Goal: Task Accomplishment & Management: Use online tool/utility

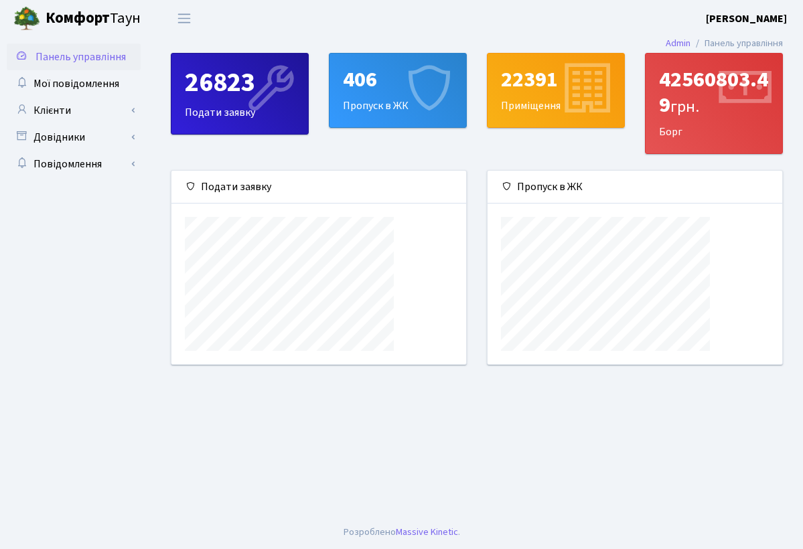
scroll to position [194, 295]
click at [43, 117] on link "Клієнти" at bounding box center [74, 110] width 134 height 27
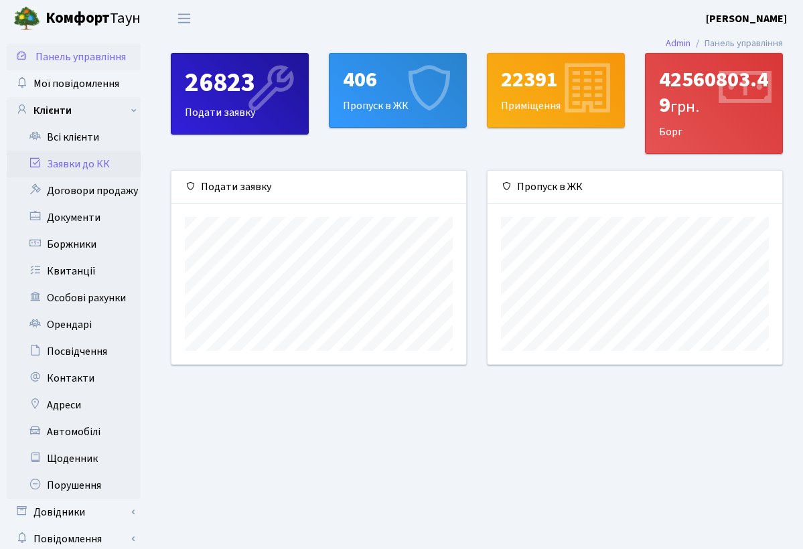
click at [63, 163] on link "Заявки до КК" at bounding box center [74, 164] width 134 height 27
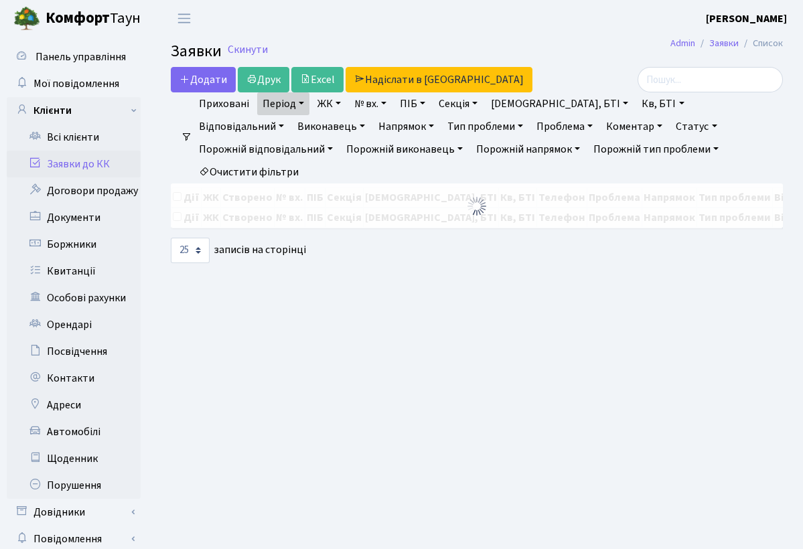
select select "25"
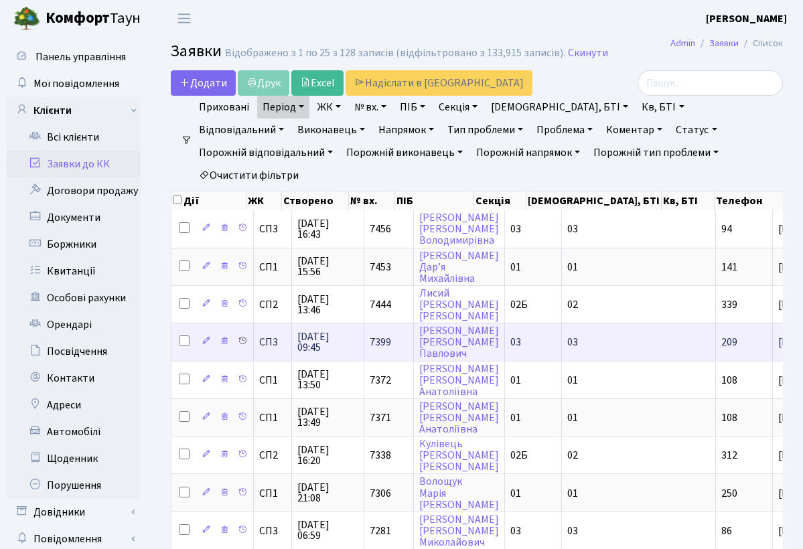
click at [247, 346] on icon at bounding box center [242, 340] width 9 height 9
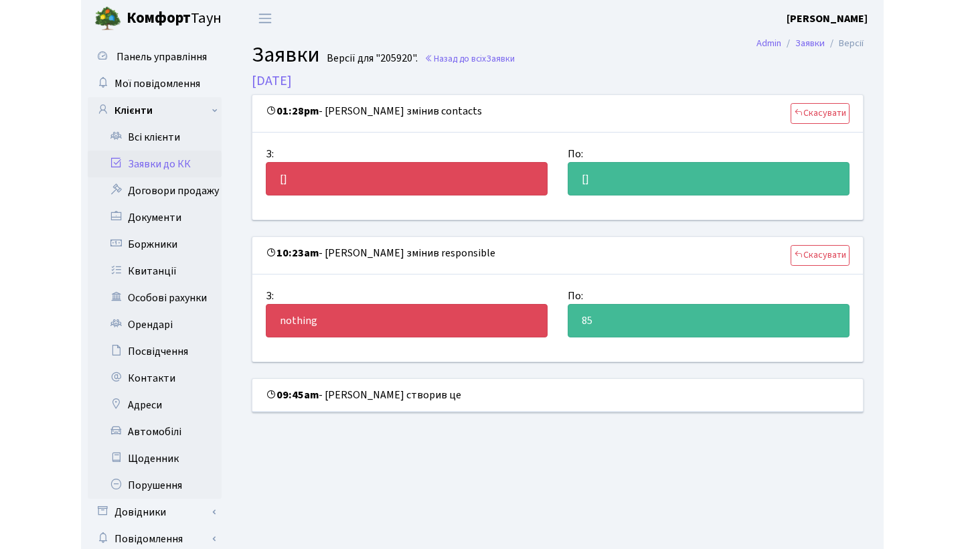
scroll to position [2, 0]
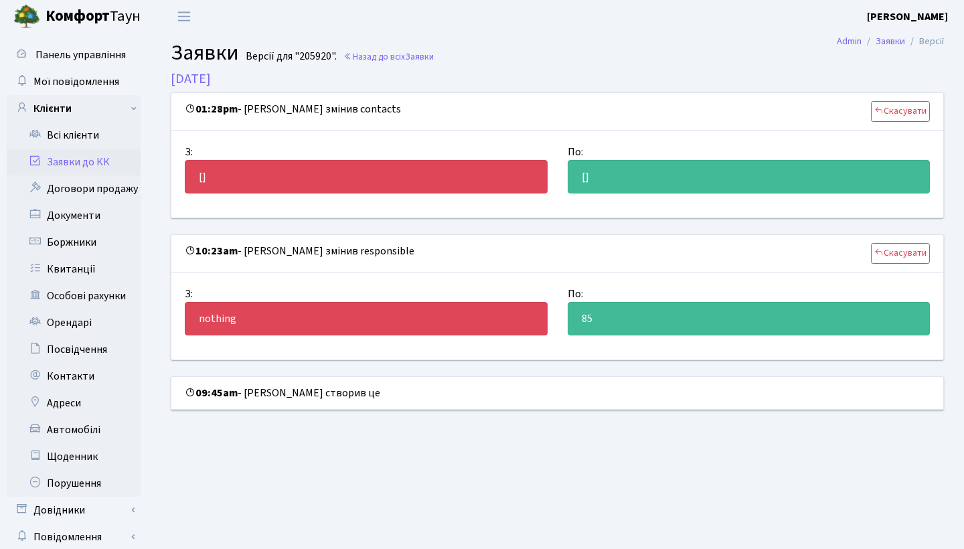
click at [88, 166] on link "Заявки до КК" at bounding box center [74, 162] width 134 height 27
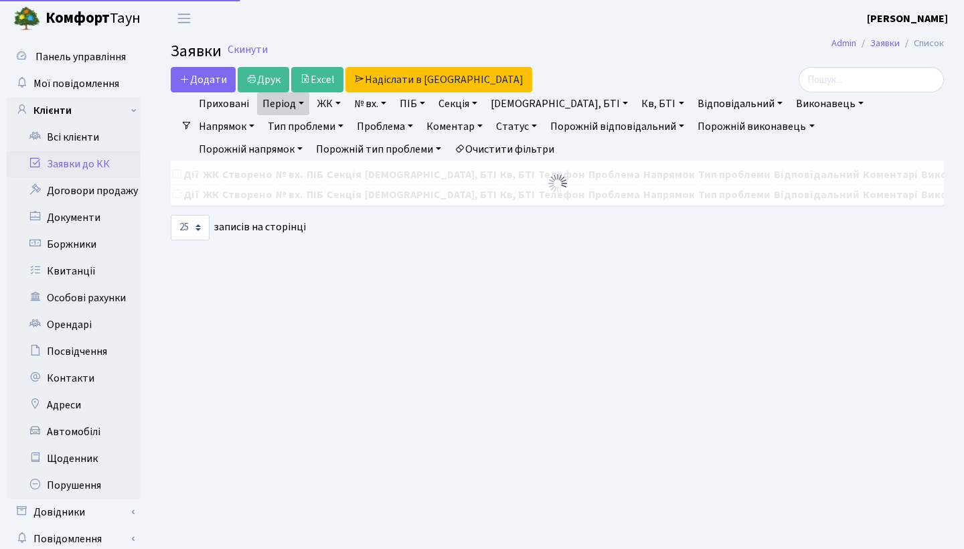
select select "25"
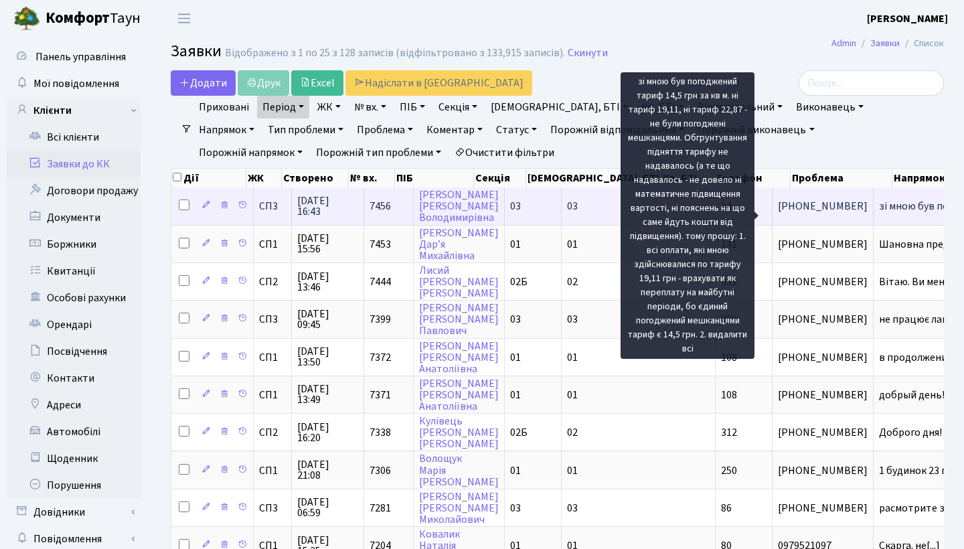
click at [879, 214] on span "зі мною був пог[...]" at bounding box center [923, 206] width 88 height 15
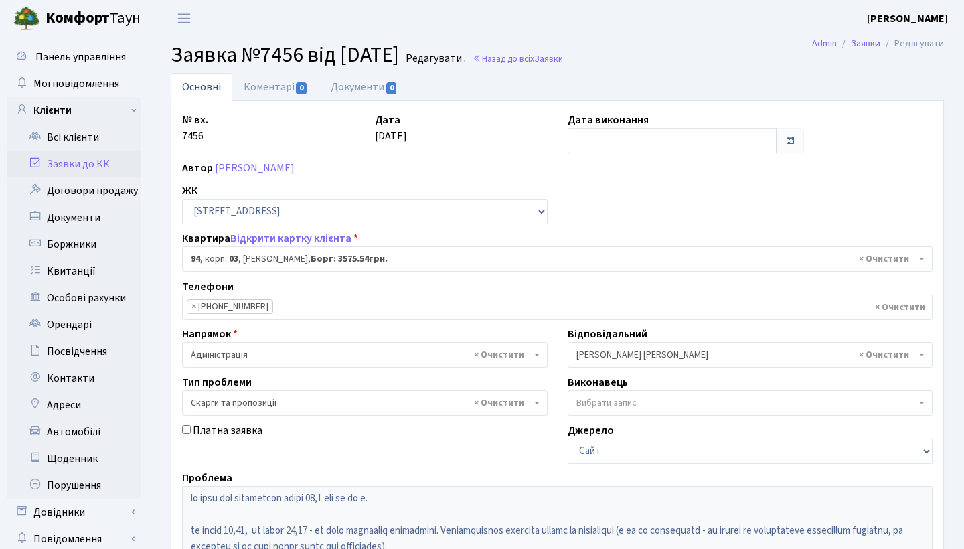
select select "20816"
select select "55"
click at [106, 163] on link "Заявки до КК" at bounding box center [74, 164] width 134 height 27
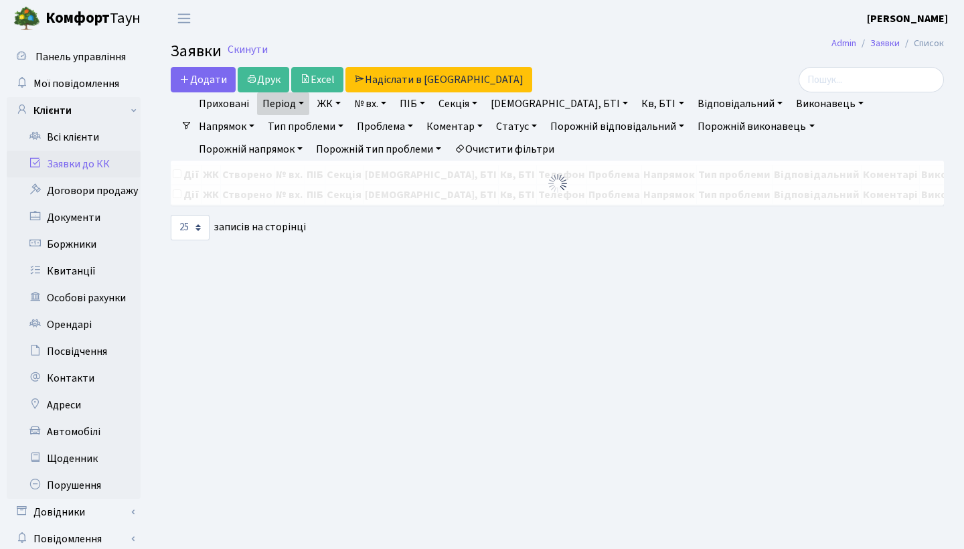
select select "25"
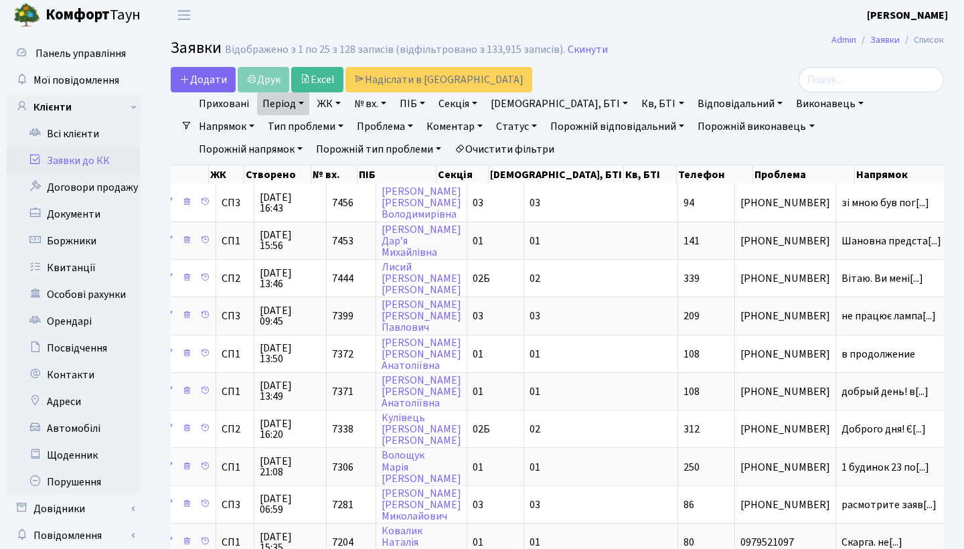
click at [491, 127] on link "Статус" at bounding box center [517, 126] width 52 height 23
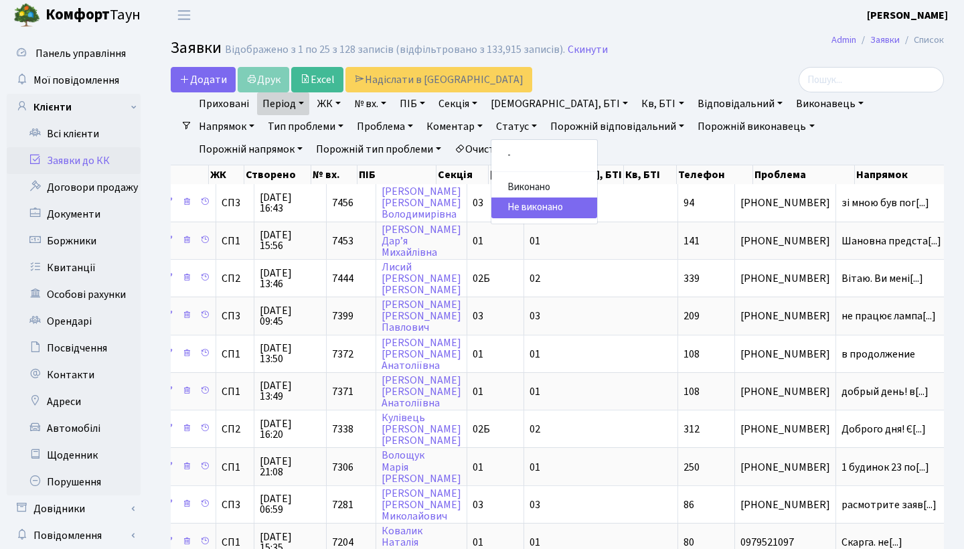
click at [492, 204] on link "Не виконано" at bounding box center [545, 208] width 106 height 21
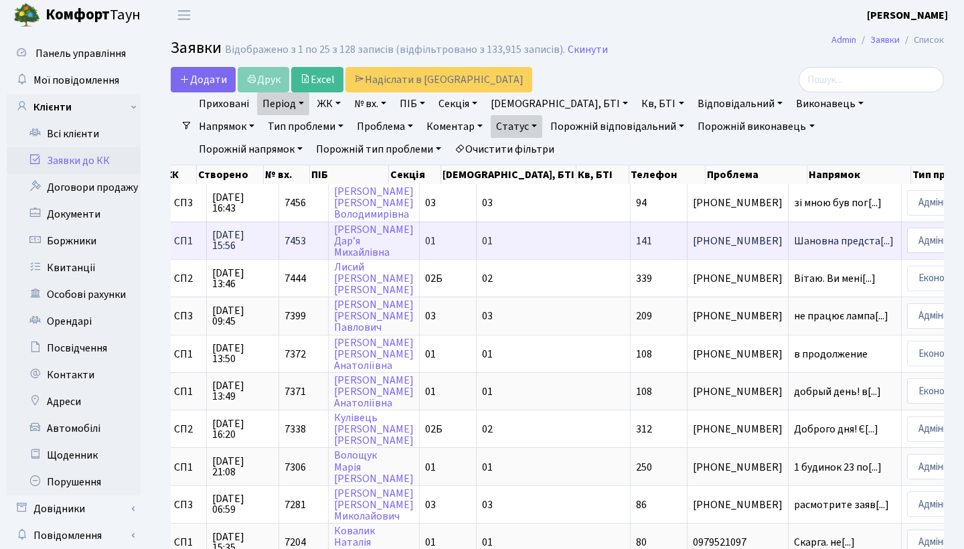
scroll to position [0, 42]
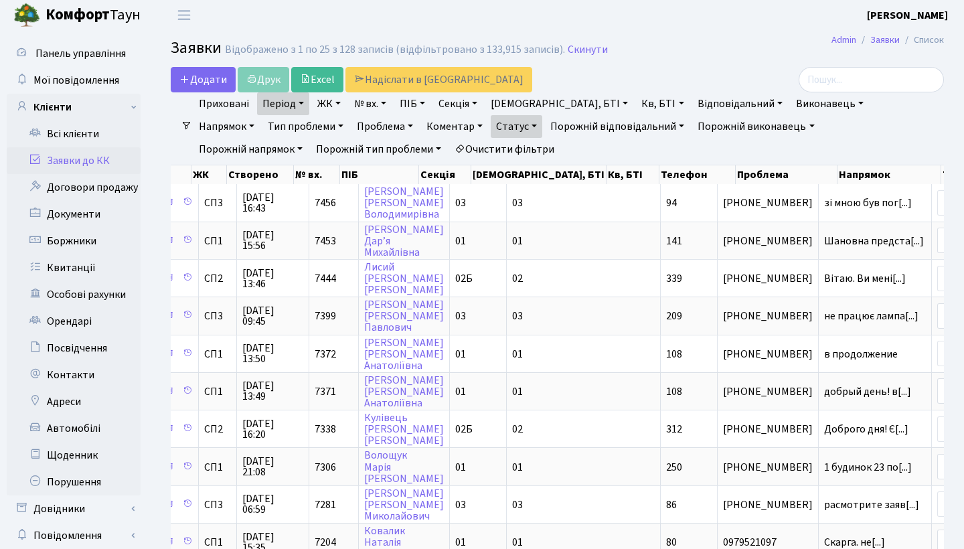
click at [491, 127] on link "Статус" at bounding box center [517, 126] width 52 height 23
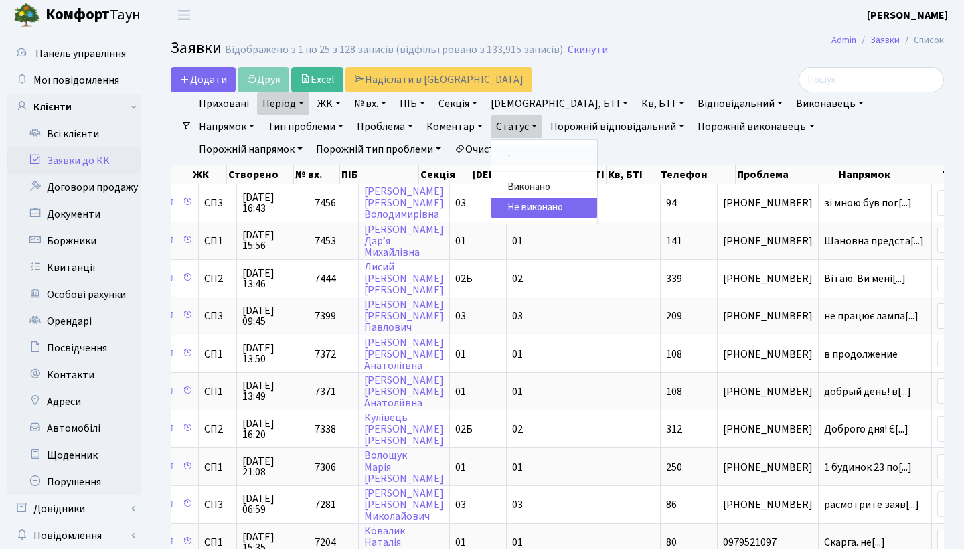
click at [492, 149] on link "-" at bounding box center [545, 155] width 106 height 21
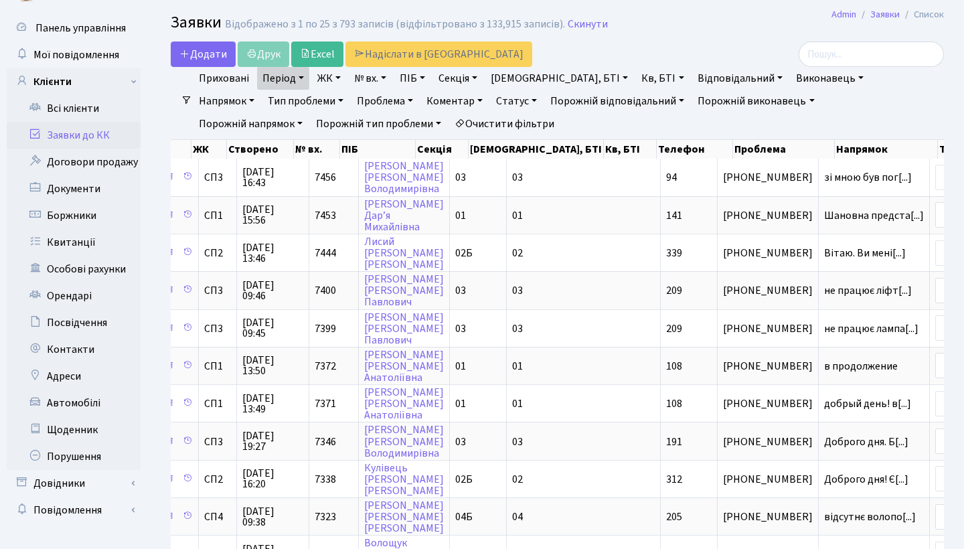
click at [491, 98] on link "Статус" at bounding box center [517, 101] width 52 height 23
click at [492, 188] on link "Не виконано" at bounding box center [545, 182] width 106 height 21
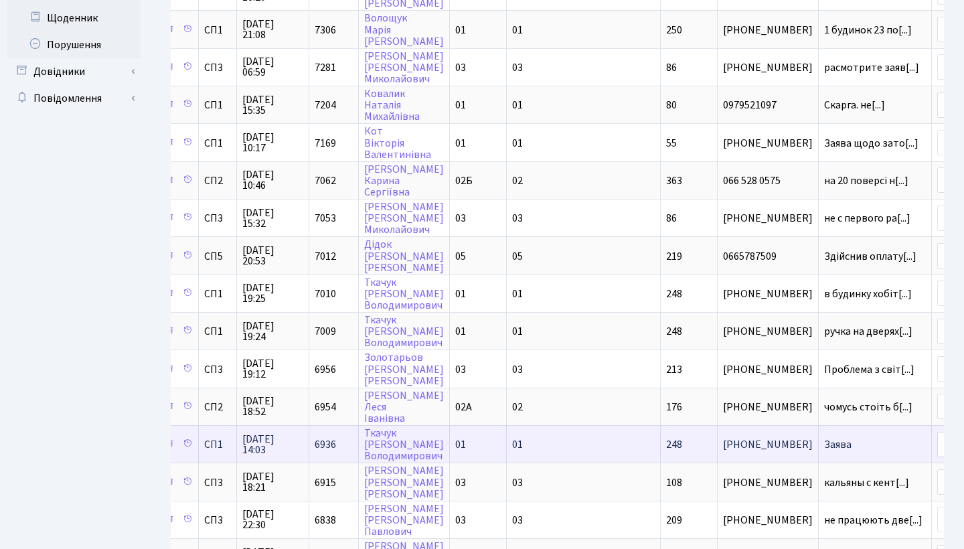
click at [824, 450] on span "Заява" at bounding box center [875, 444] width 102 height 11
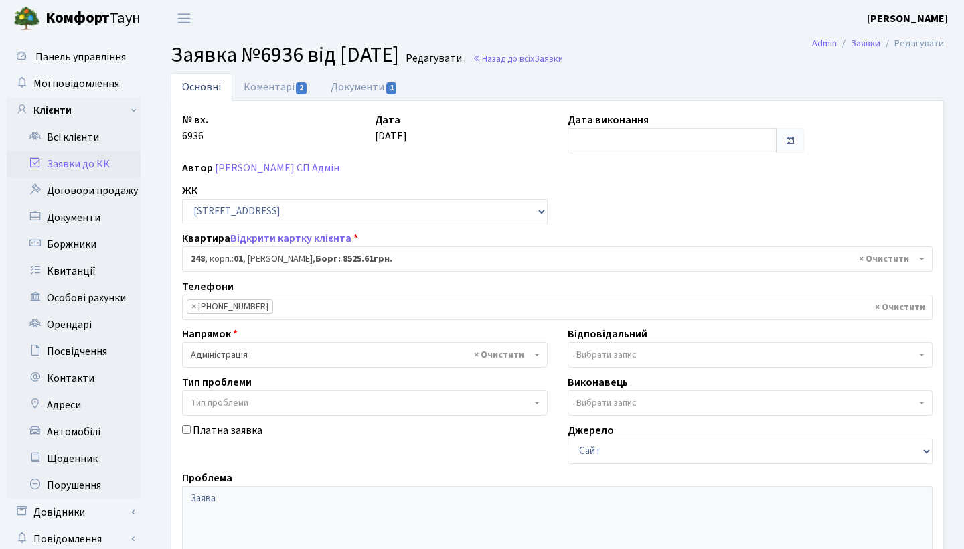
select select "20173"
click at [296, 92] on span "2" at bounding box center [301, 88] width 11 height 12
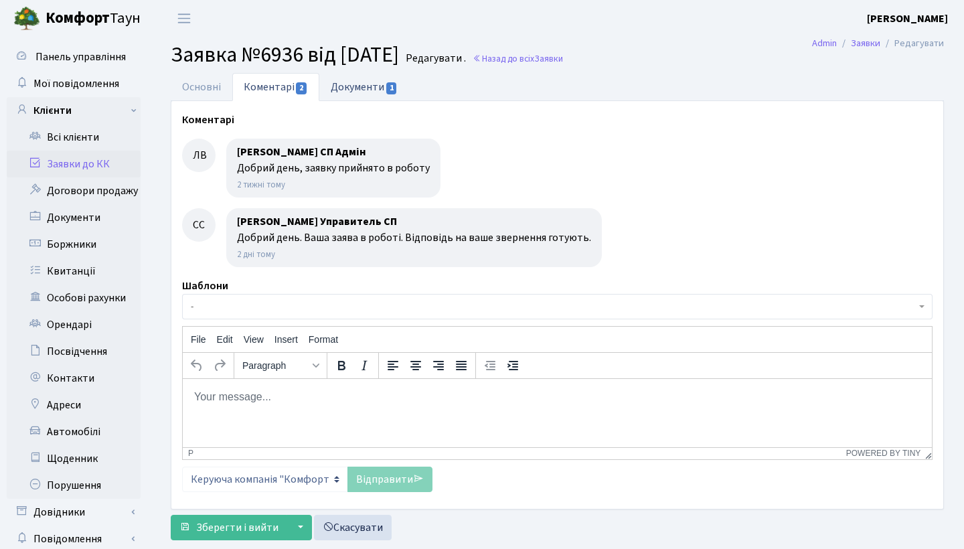
click at [339, 91] on link "Документи 1" at bounding box center [364, 86] width 90 height 27
select select "25"
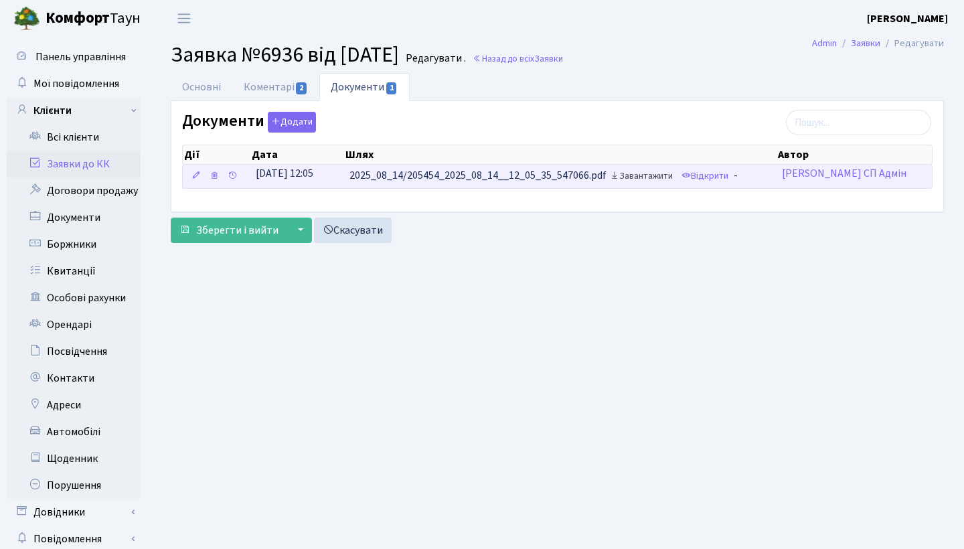
click at [646, 177] on link "Завантажити" at bounding box center [642, 176] width 70 height 21
click at [710, 180] on link "Відкрити" at bounding box center [705, 176] width 54 height 21
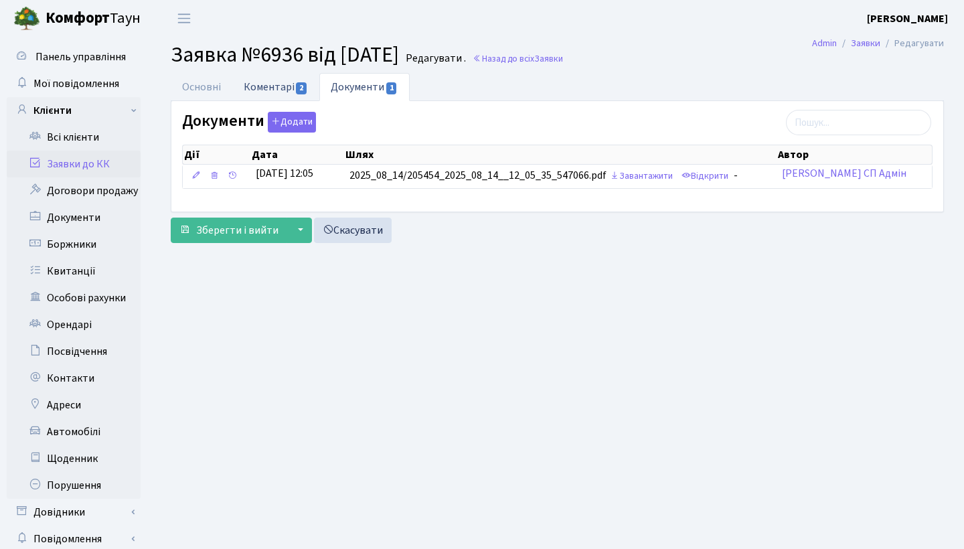
click at [289, 91] on link "Коментарі 2" at bounding box center [275, 86] width 87 height 27
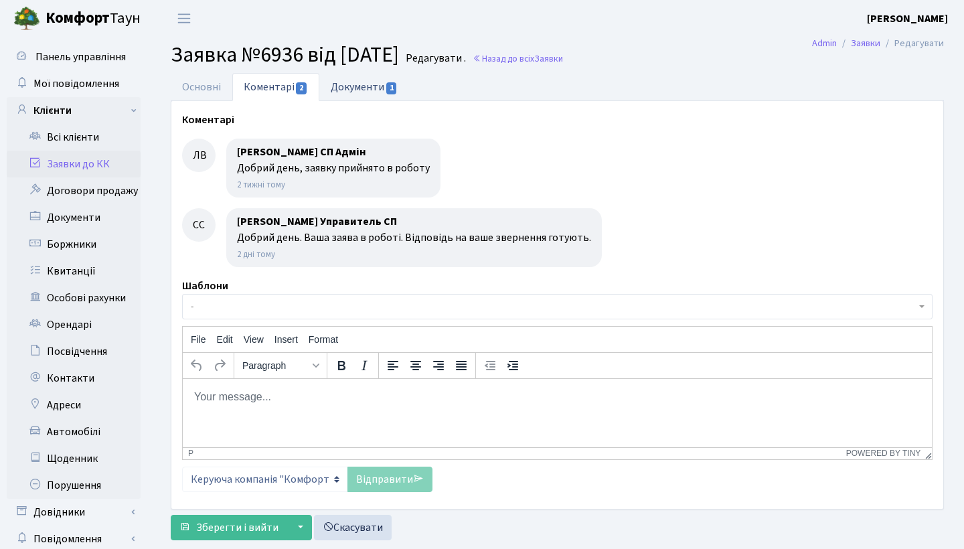
click at [342, 90] on link "Документи 1" at bounding box center [364, 86] width 90 height 27
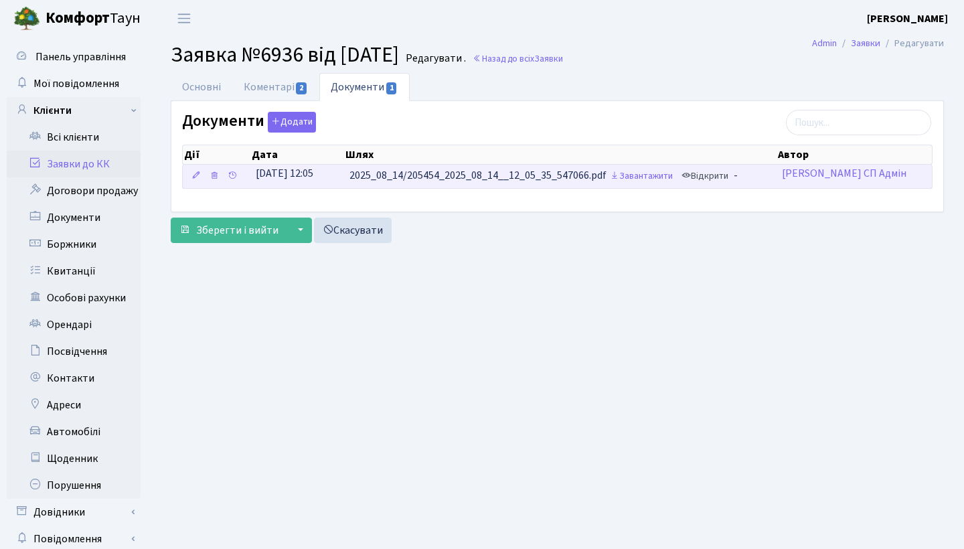
click at [715, 179] on link "Відкрити" at bounding box center [705, 176] width 54 height 21
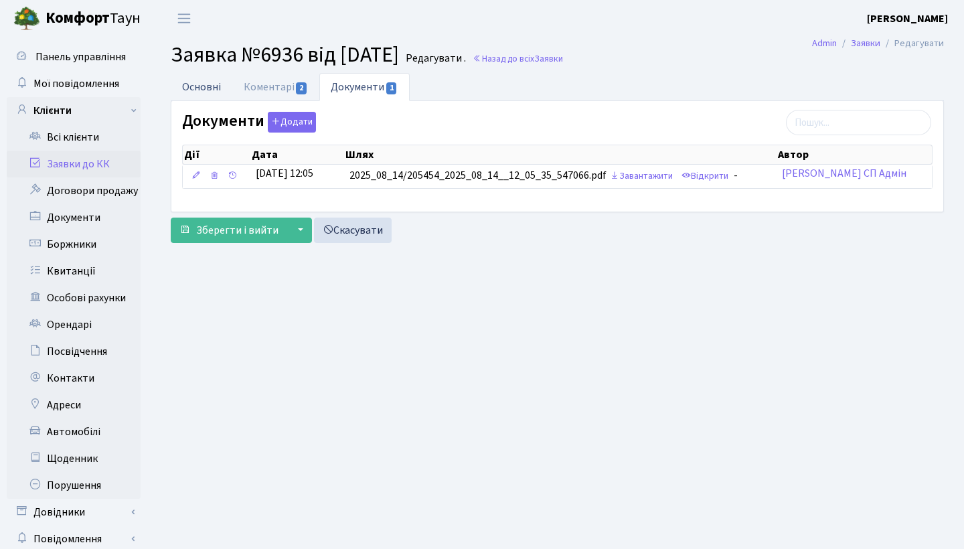
click at [213, 91] on link "Основні" at bounding box center [202, 86] width 62 height 27
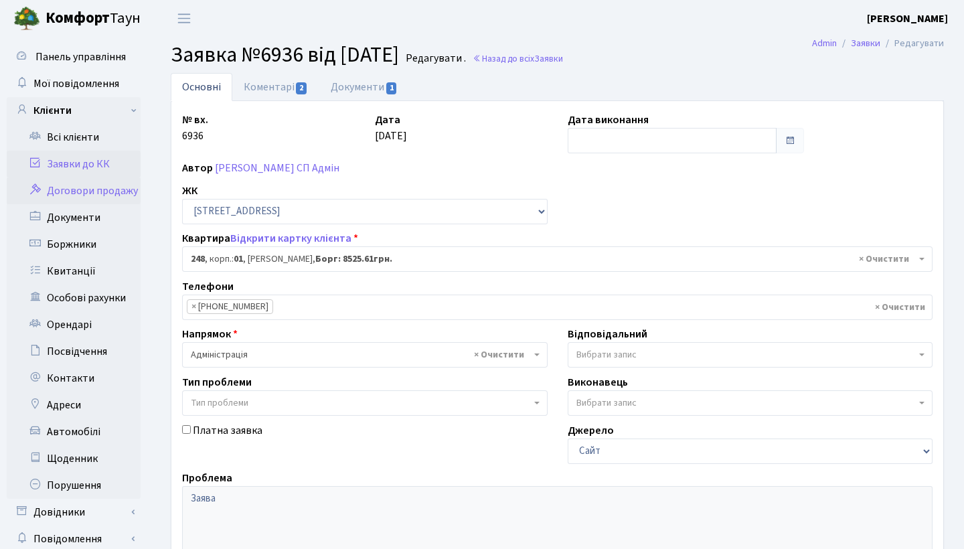
click at [78, 194] on link "Договори продажу" at bounding box center [74, 190] width 134 height 27
click at [92, 188] on link "Договори продажу" at bounding box center [74, 190] width 134 height 27
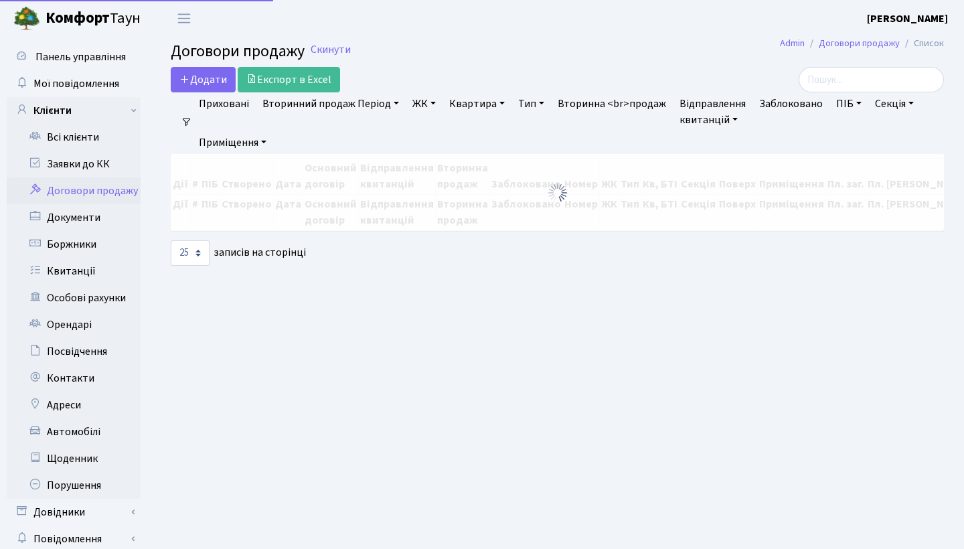
select select "25"
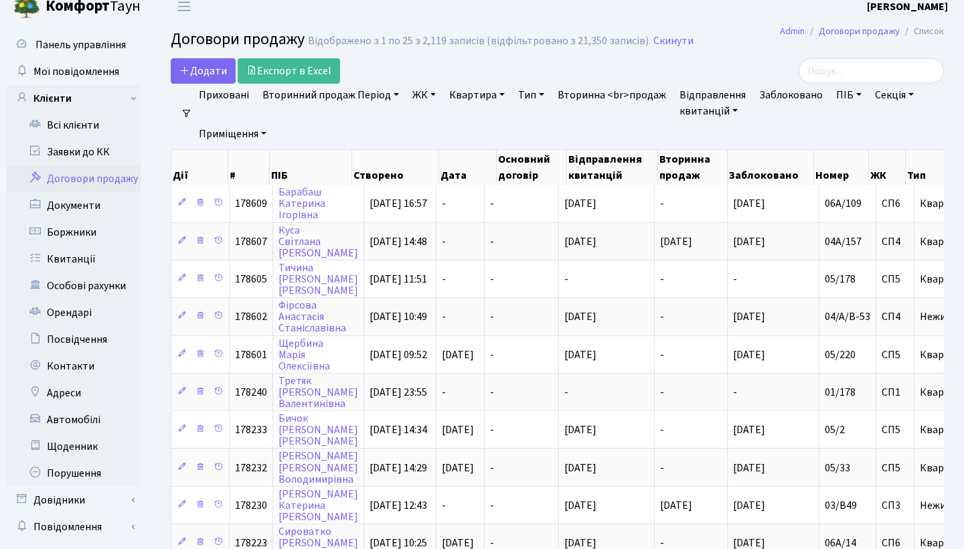
scroll to position [9, 0]
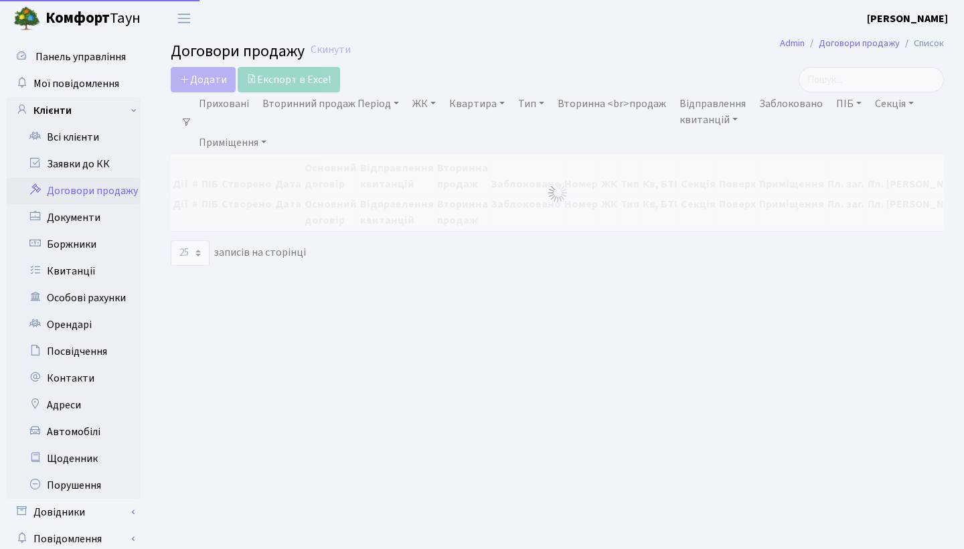
select select "25"
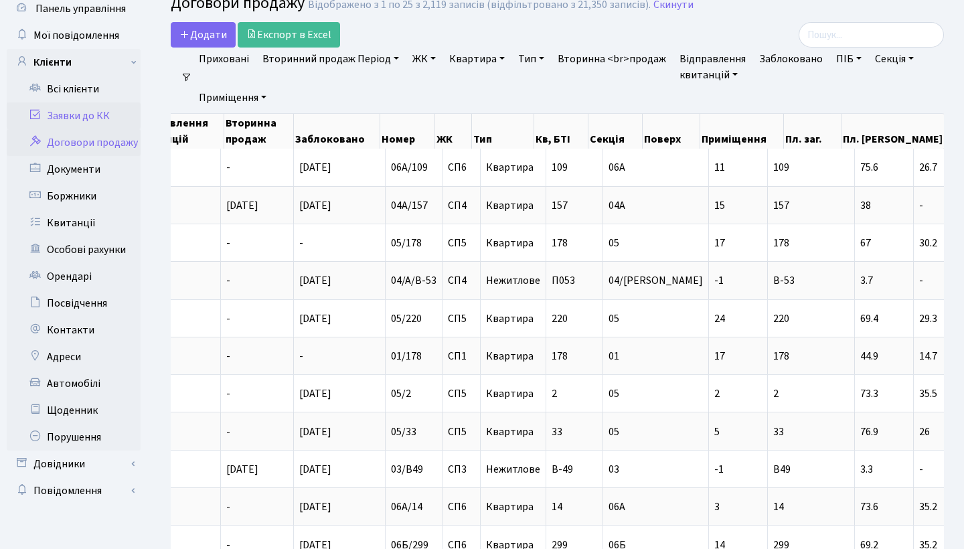
click at [96, 109] on link "Заявки до КК" at bounding box center [74, 115] width 134 height 27
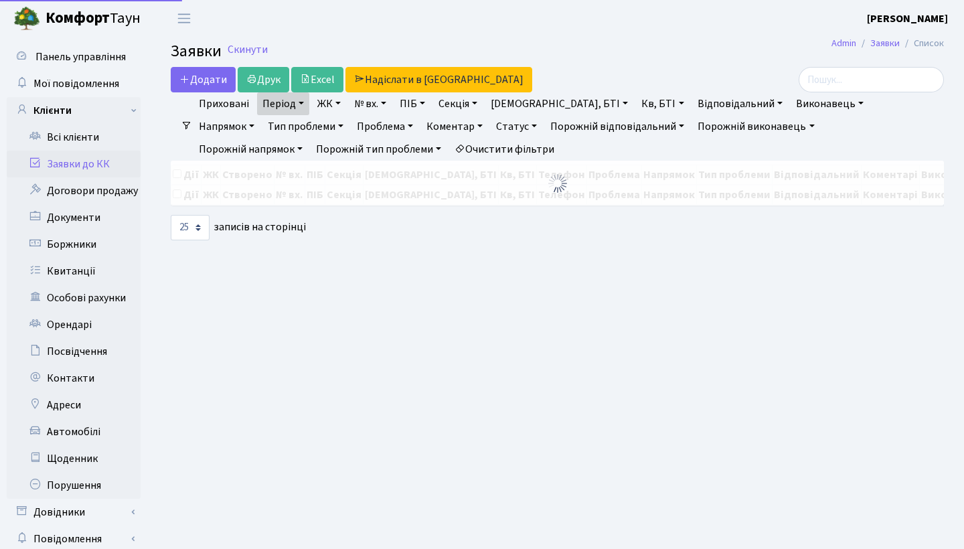
select select "25"
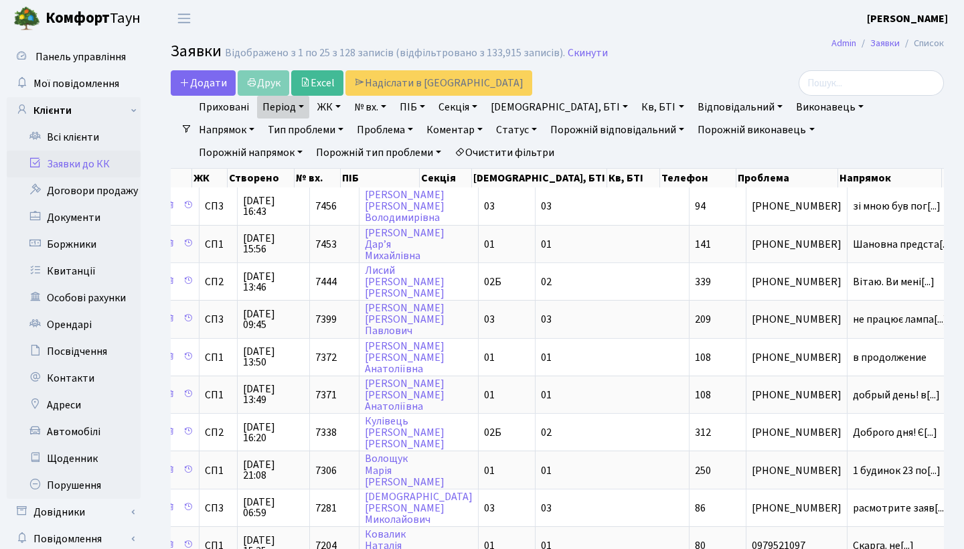
click at [491, 134] on link "Статус" at bounding box center [517, 130] width 52 height 23
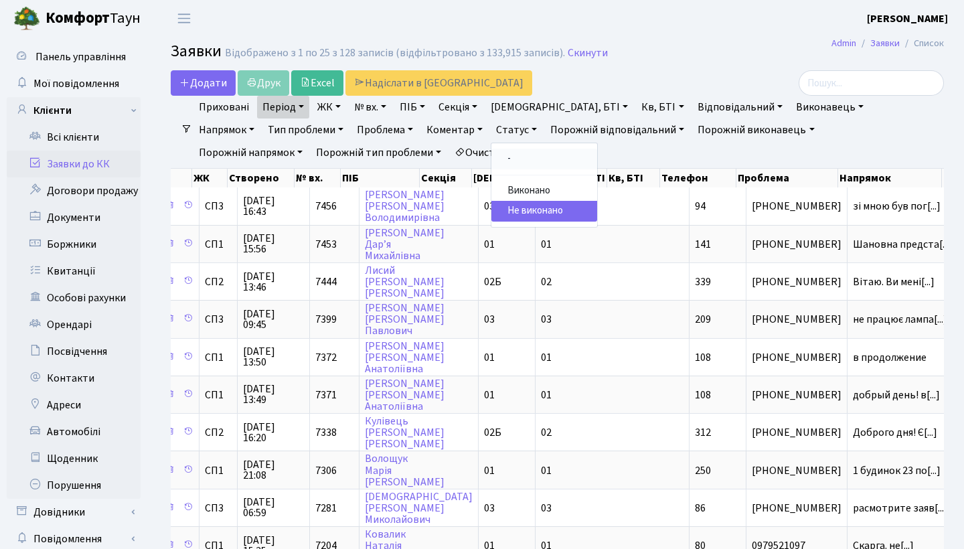
click at [492, 158] on link "-" at bounding box center [545, 159] width 106 height 21
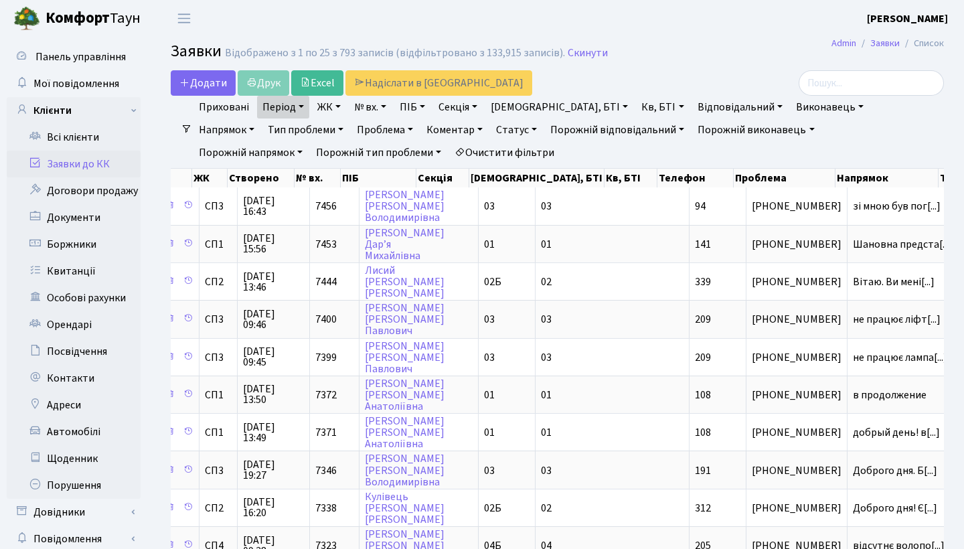
click at [558, 129] on link "Порожній відповідальний" at bounding box center [617, 130] width 145 height 23
click at [546, 188] on link "Порожній" at bounding box center [599, 191] width 106 height 21
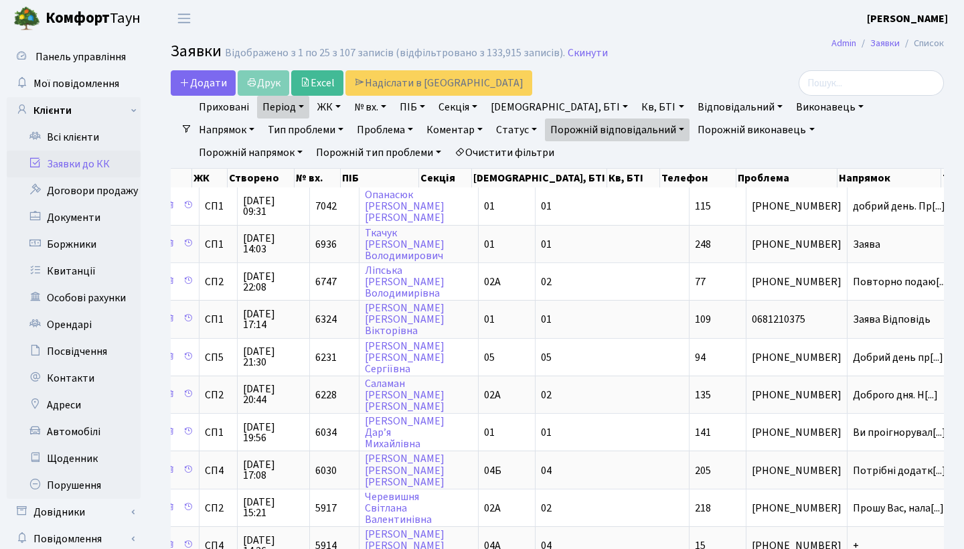
click at [575, 131] on link "Порожній відповідальний" at bounding box center [617, 130] width 145 height 23
click at [546, 156] on link "-" at bounding box center [599, 159] width 106 height 21
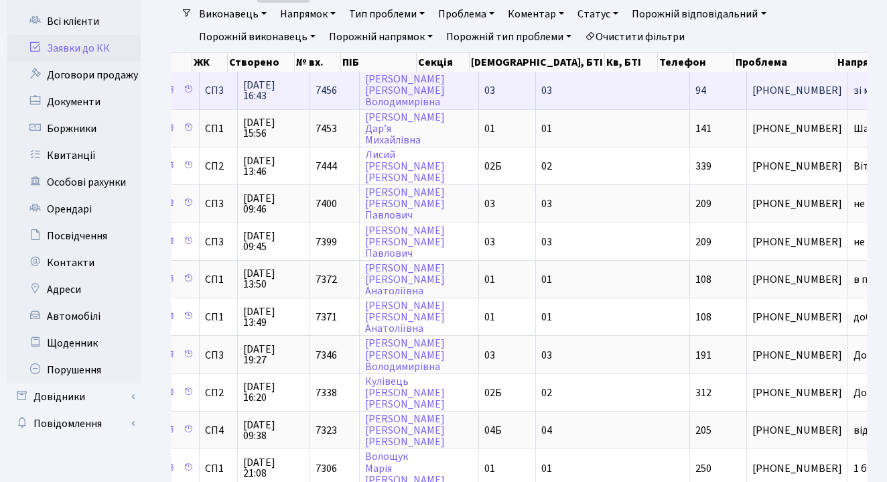
scroll to position [51, 0]
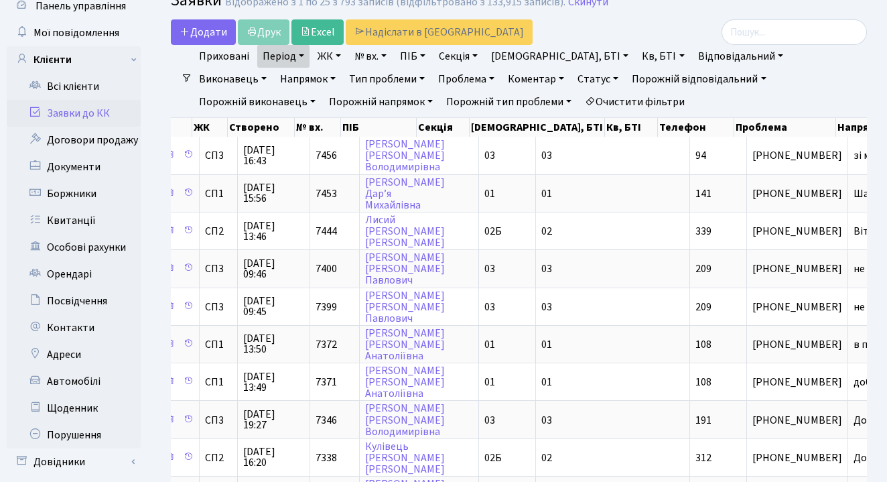
click at [102, 117] on link "Заявки до КК" at bounding box center [74, 113] width 134 height 27
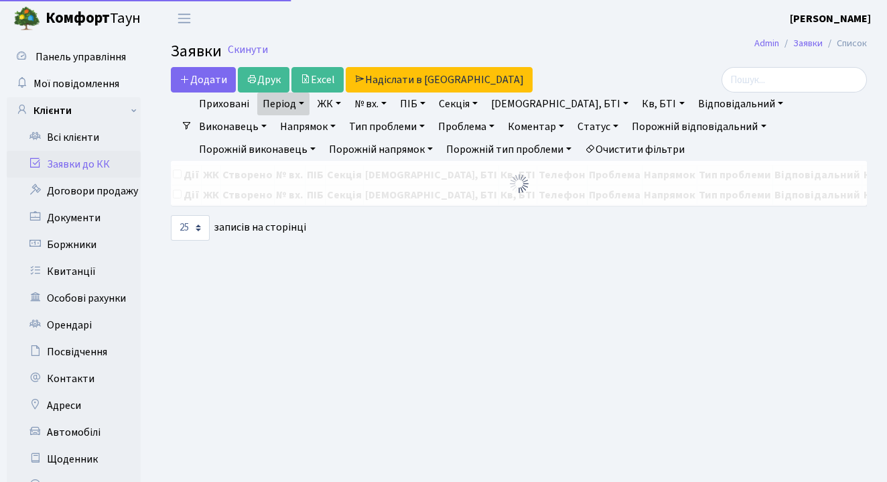
select select "25"
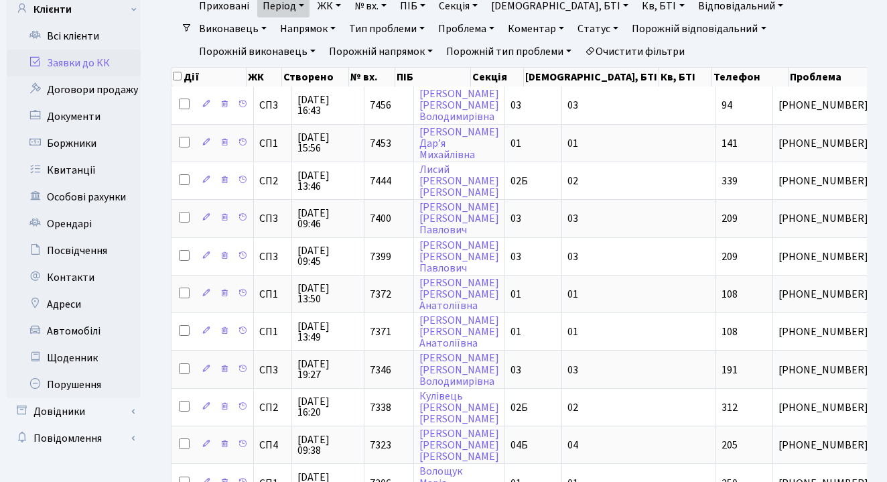
scroll to position [103, 0]
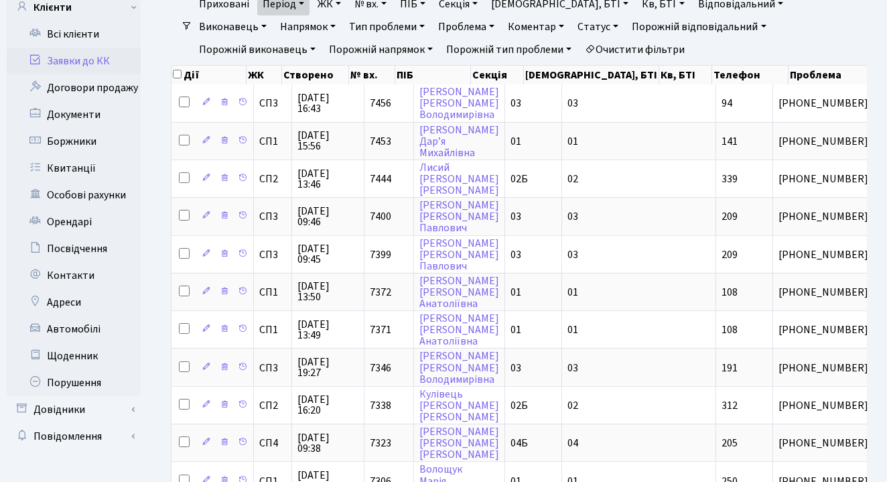
click at [112, 66] on link "Заявки до КК" at bounding box center [74, 61] width 134 height 27
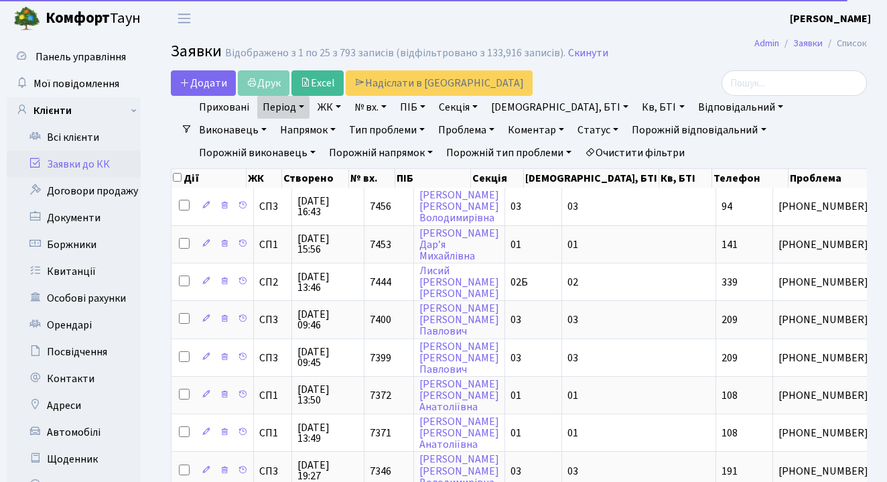
select select "25"
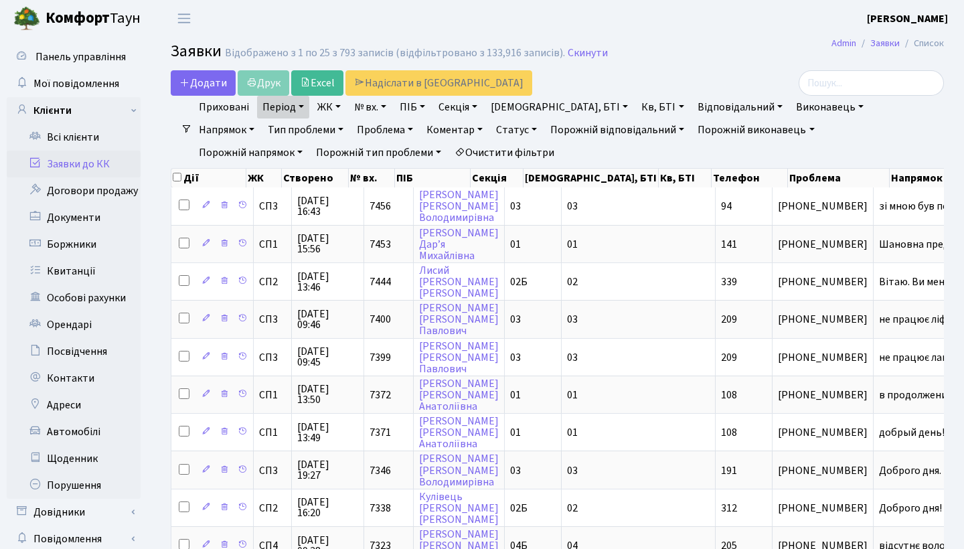
click at [508, 27] on header "[PERSON_NAME] Мій обліковий запис Вийти" at bounding box center [482, 18] width 964 height 37
click at [83, 240] on link "Боржники" at bounding box center [74, 244] width 134 height 27
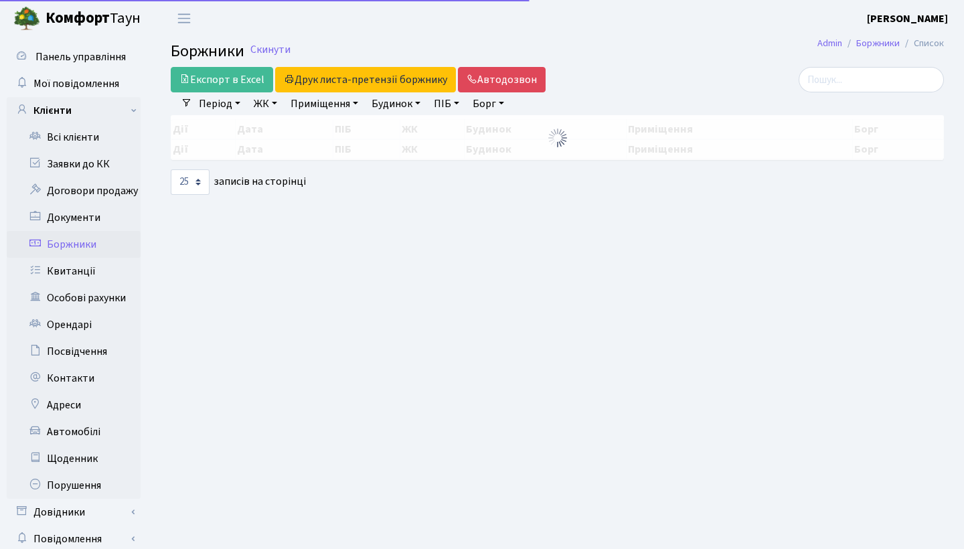
select select "25"
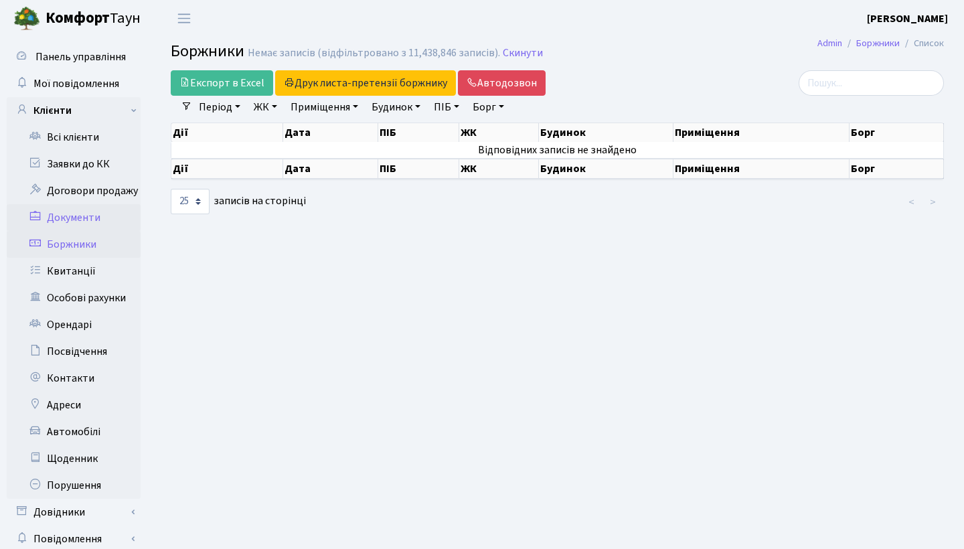
click at [107, 215] on link "Документи" at bounding box center [74, 217] width 134 height 27
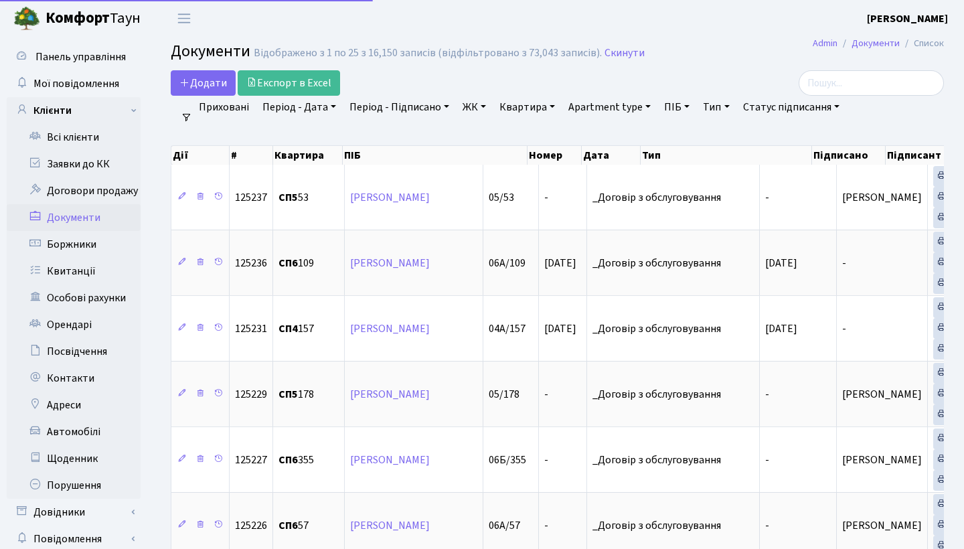
select select "25"
click at [82, 166] on link "Заявки до КК" at bounding box center [74, 164] width 134 height 27
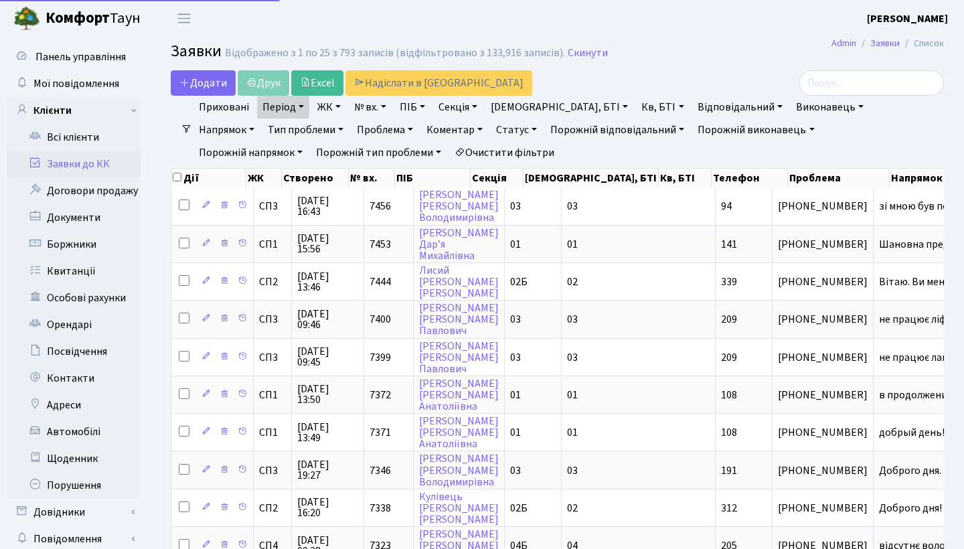
select select "25"
click at [335, 110] on link "ЖК" at bounding box center [329, 107] width 34 height 23
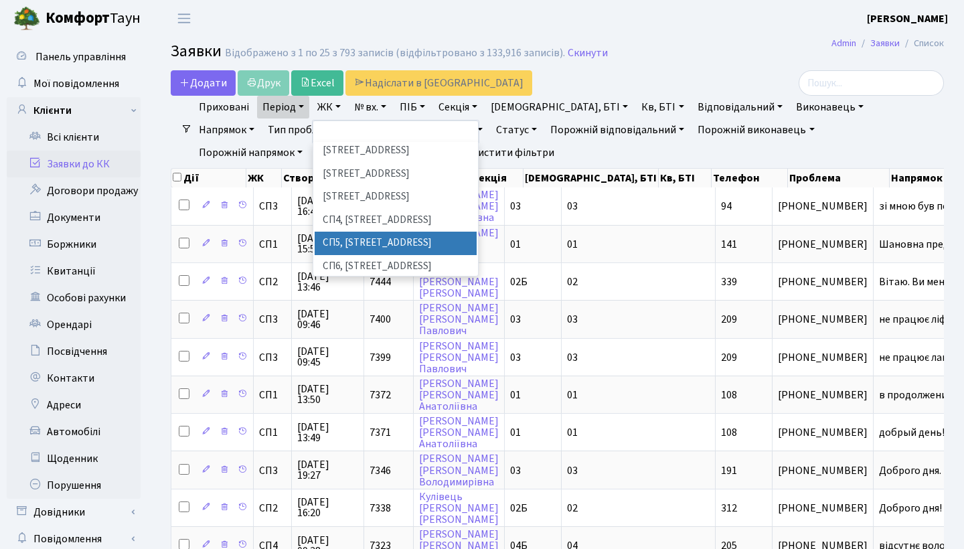
scroll to position [3, 0]
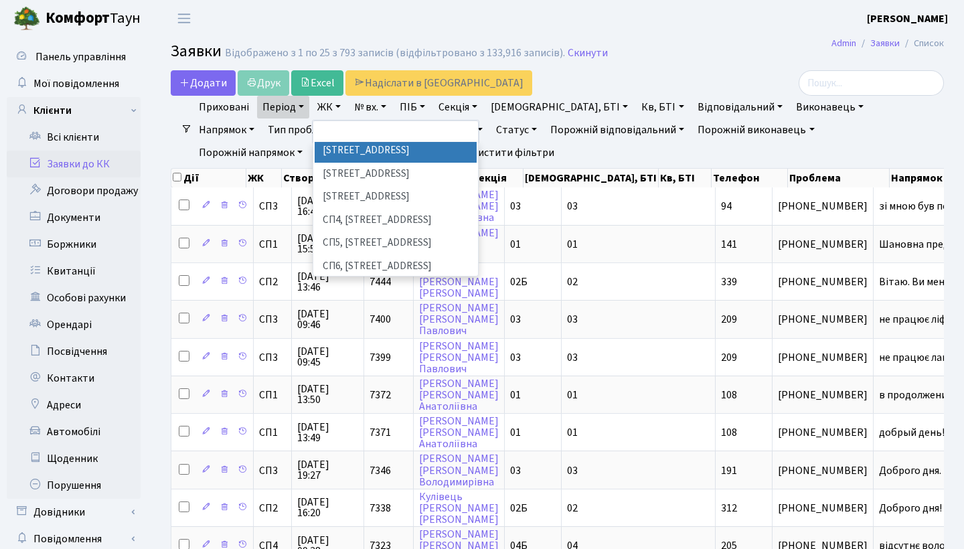
click at [336, 110] on link "ЖК" at bounding box center [329, 107] width 34 height 23
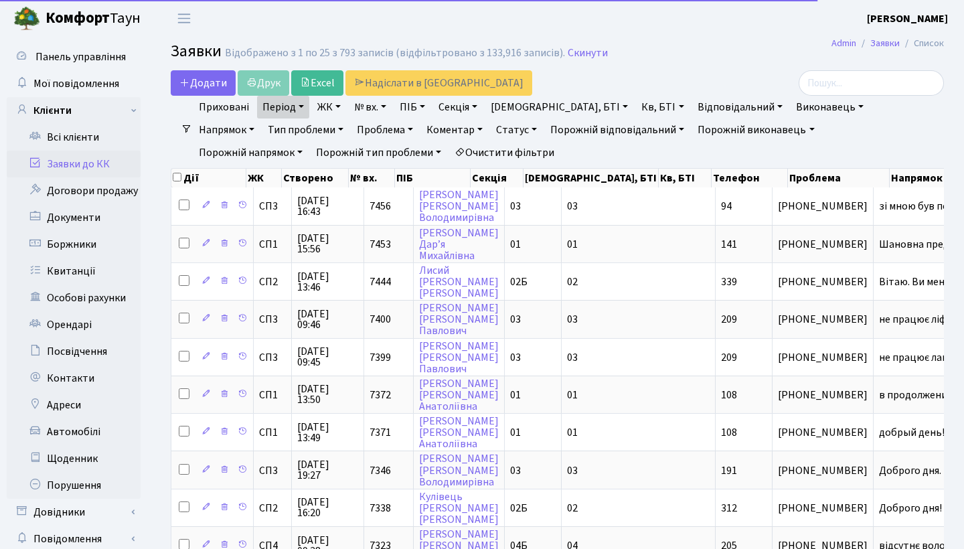
select select "25"
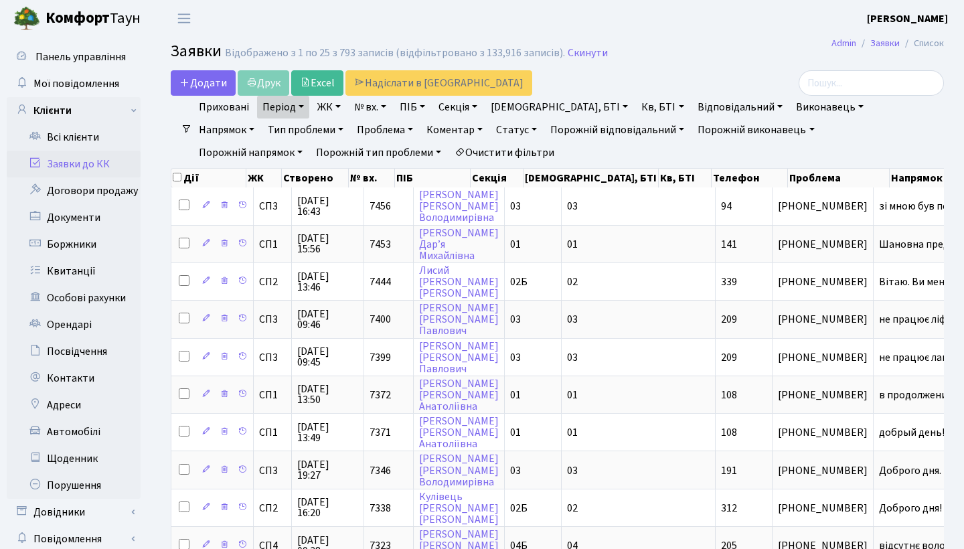
click at [95, 167] on link "Заявки до КК" at bounding box center [74, 164] width 134 height 27
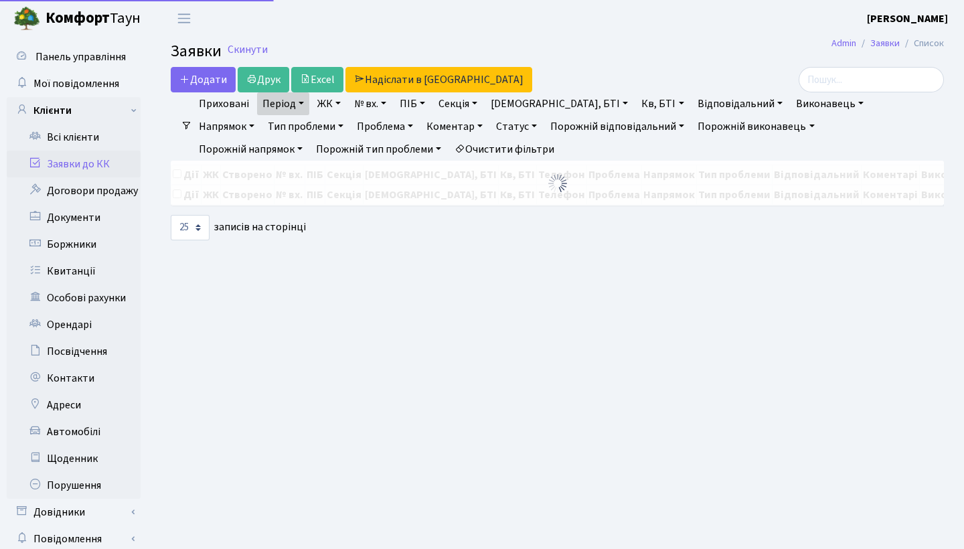
select select "25"
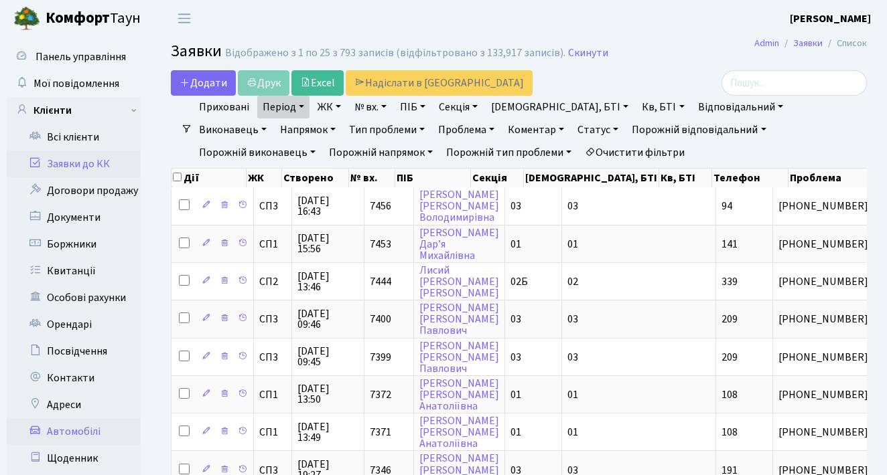
click at [90, 429] on link "Автомобілі" at bounding box center [74, 432] width 134 height 27
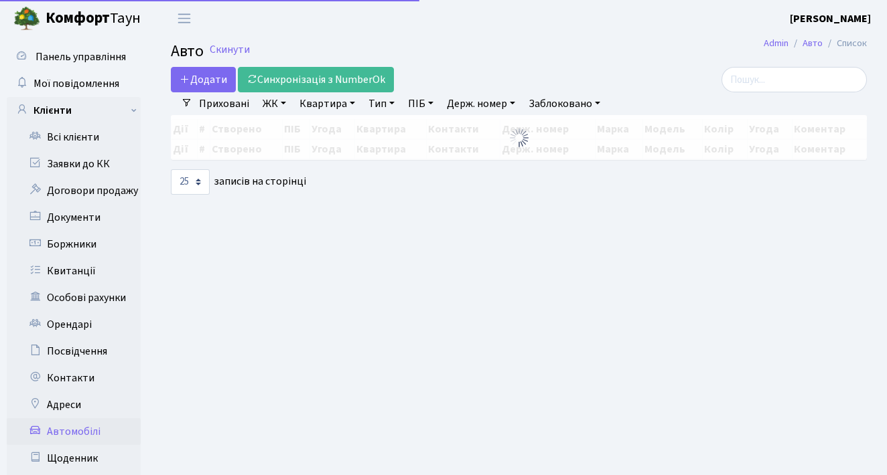
select select "25"
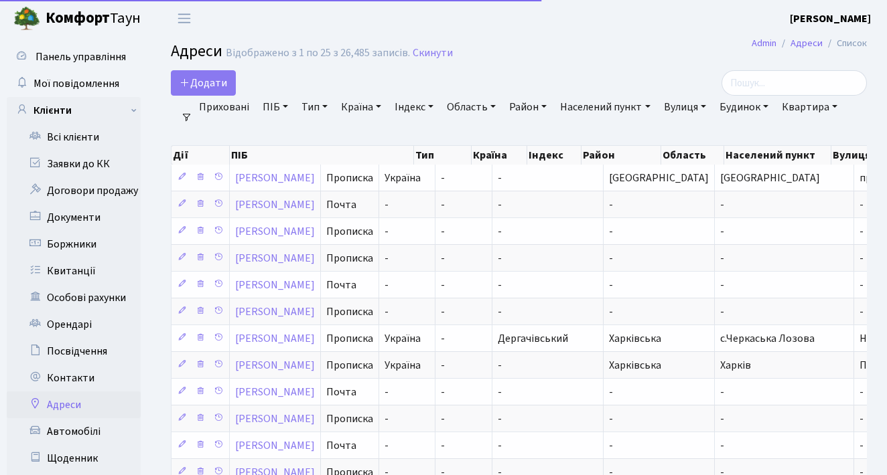
select select "25"
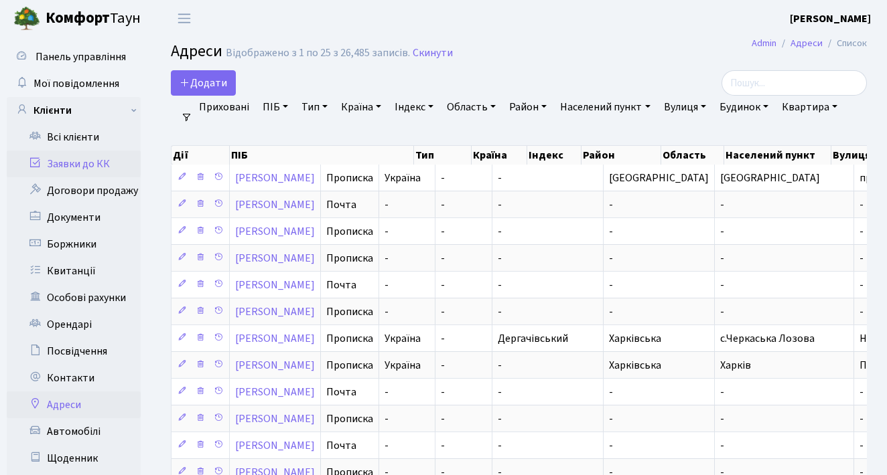
click at [86, 164] on link "Заявки до КК" at bounding box center [74, 164] width 134 height 27
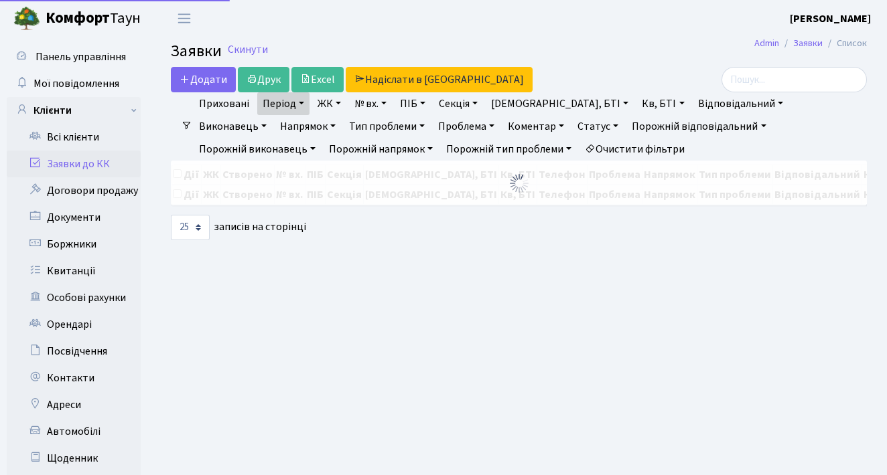
select select "25"
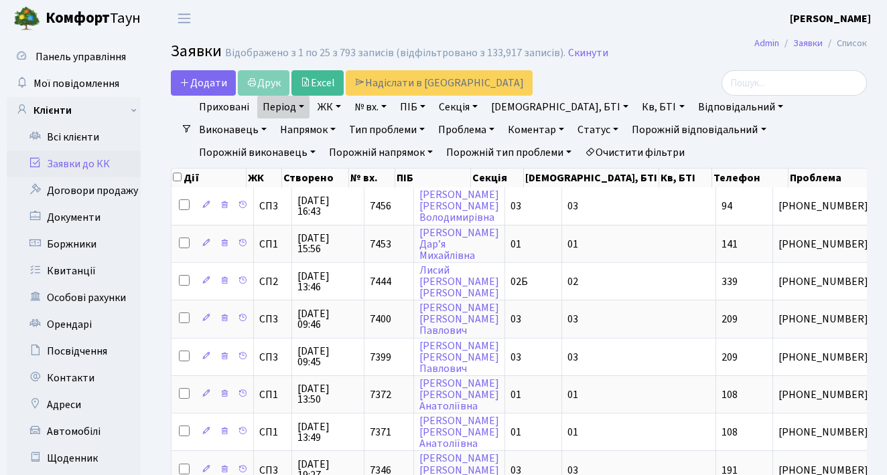
click at [454, 21] on header "Комфорт Таун Анна Г. Мій обліковий запис Вийти" at bounding box center [443, 18] width 887 height 37
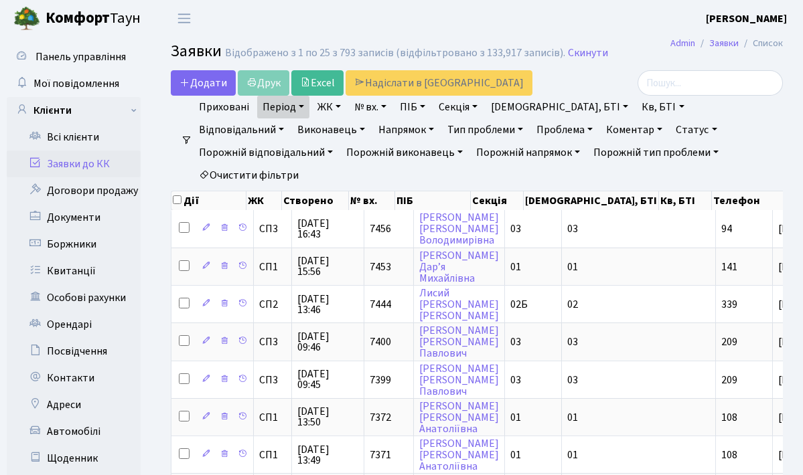
click at [94, 163] on link "Заявки до КК" at bounding box center [74, 164] width 134 height 27
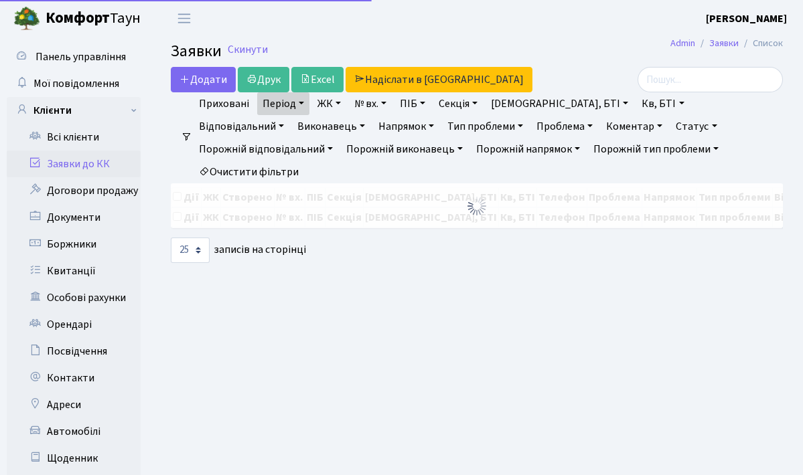
select select "25"
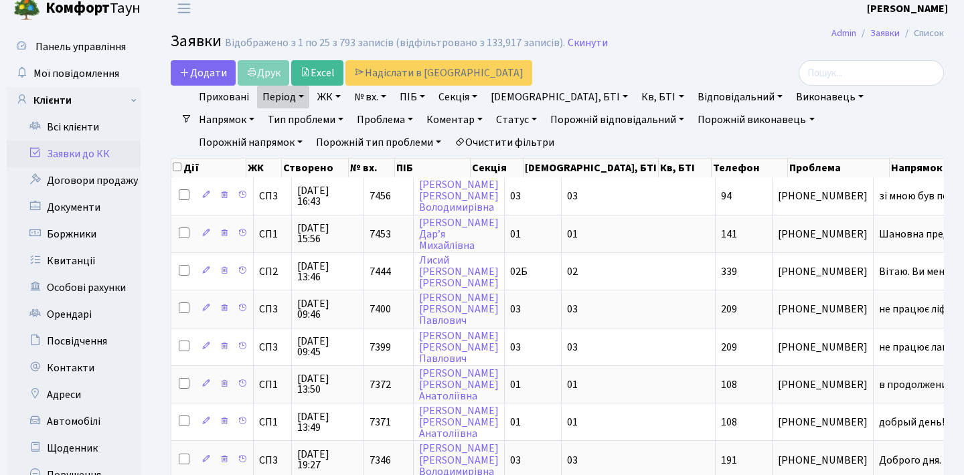
scroll to position [19, 0]
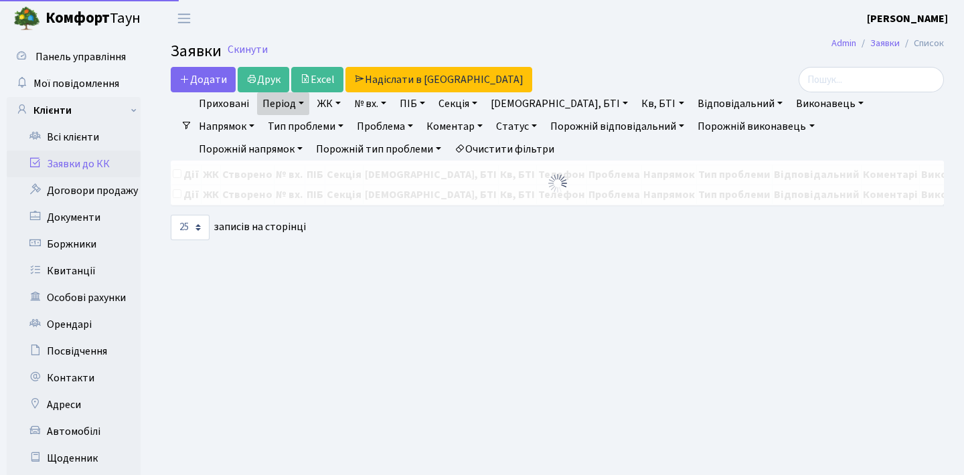
select select "25"
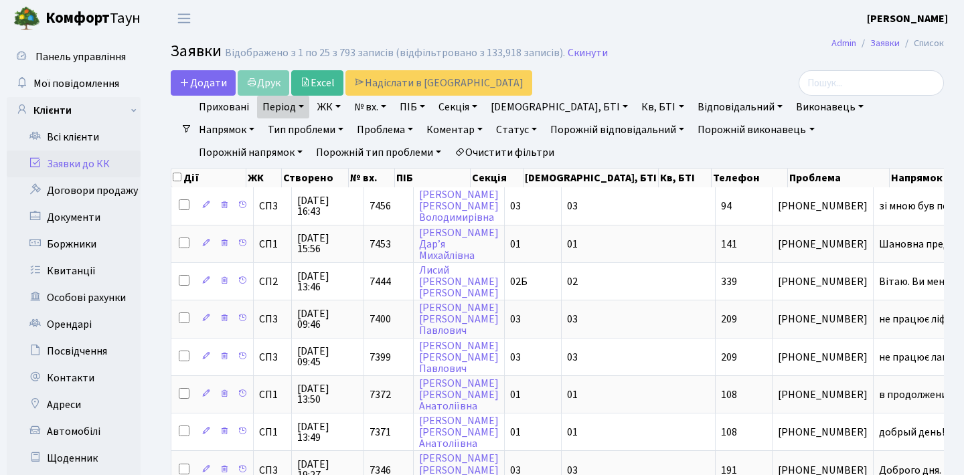
click at [491, 129] on link "Статус" at bounding box center [517, 130] width 52 height 23
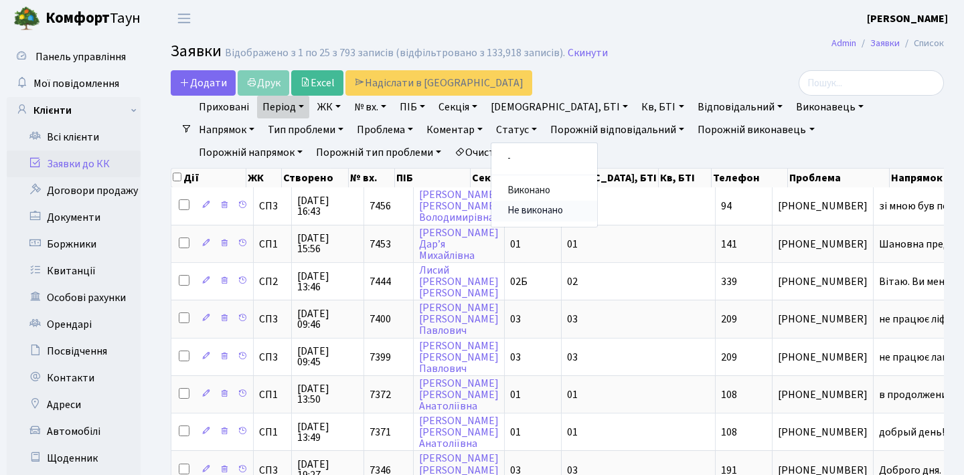
click at [492, 206] on link "Не виконано" at bounding box center [545, 211] width 106 height 21
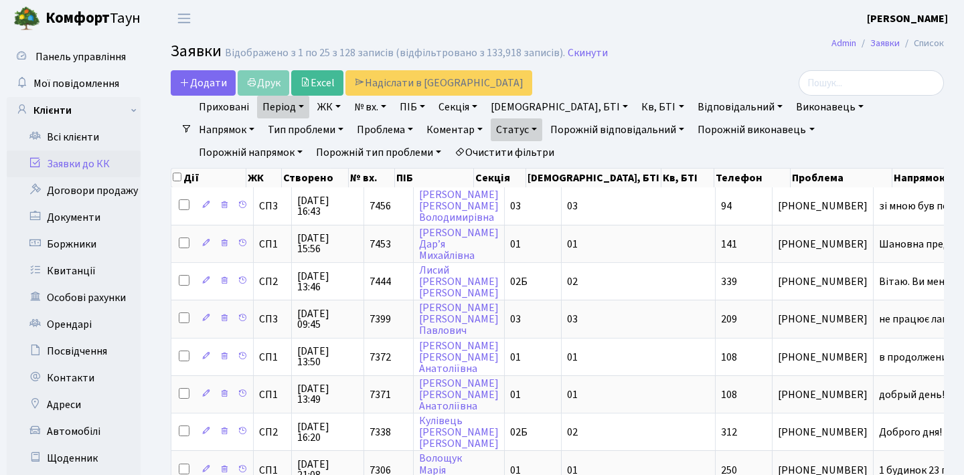
click at [299, 110] on link "Період" at bounding box center [283, 107] width 52 height 23
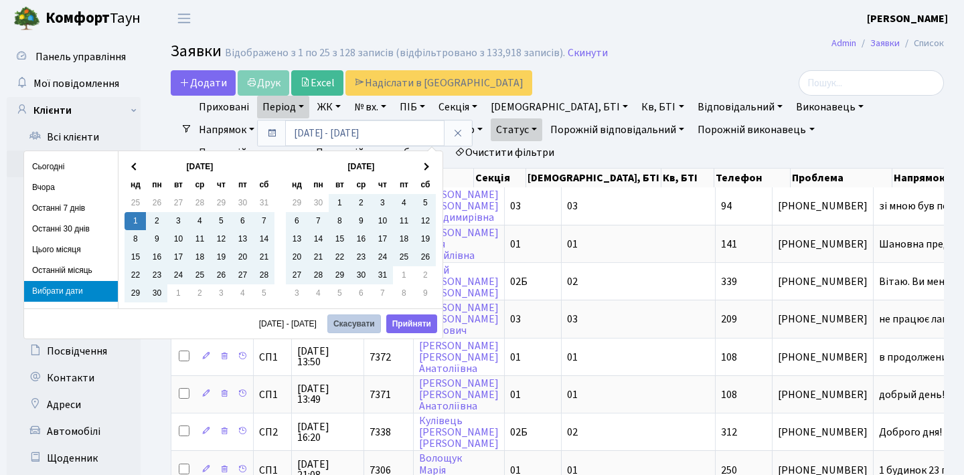
click at [355, 322] on button "Скасувати" at bounding box center [354, 324] width 54 height 19
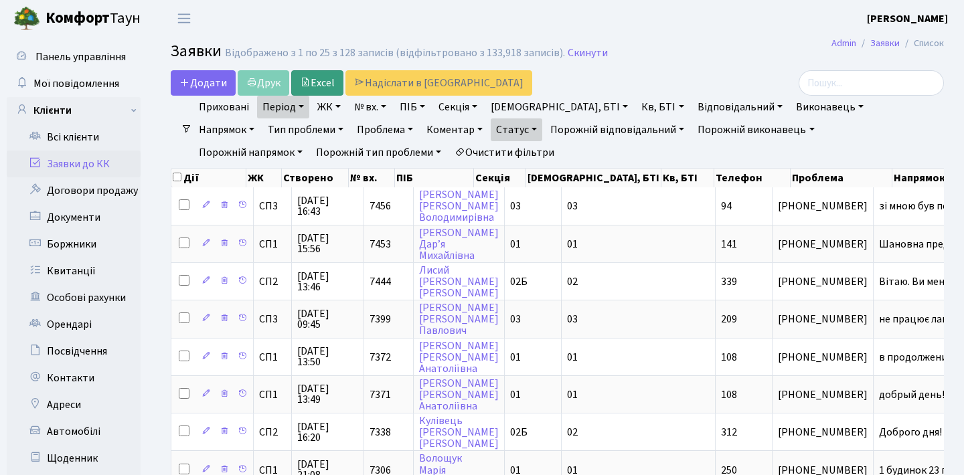
click at [317, 86] on link "Excel" at bounding box center [317, 82] width 52 height 25
